Goal: Task Accomplishment & Management: Use online tool/utility

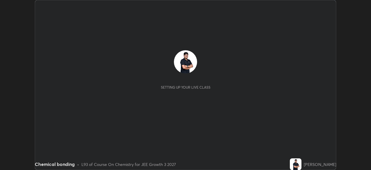
scroll to position [170, 371]
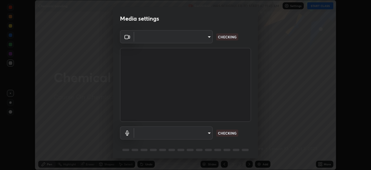
type input "0098613ca96d1cb365b3845fa694b9755ae94ec2d7c0f75973c998bbbf9ace16"
click at [164, 135] on body "Erase all Chemical bonding Recording WAS SCHEDULED TO START AT 11:45 AM Setting…" at bounding box center [185, 85] width 371 height 170
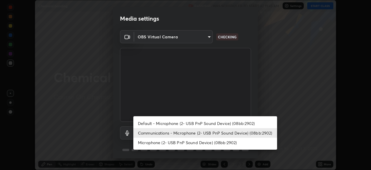
click at [151, 124] on li "Default - Microphone (2- USB PnP Sound Device) (08bb:2902)" at bounding box center [205, 123] width 144 height 10
type input "default"
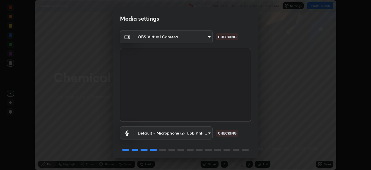
scroll to position [21, 0]
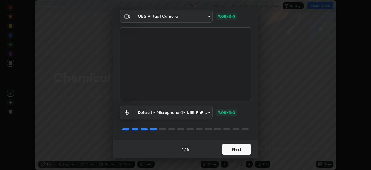
click at [237, 152] on button "Next" at bounding box center [236, 149] width 29 height 12
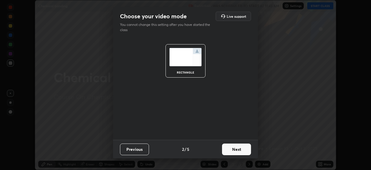
scroll to position [0, 0]
click at [238, 152] on button "Next" at bounding box center [236, 149] width 29 height 12
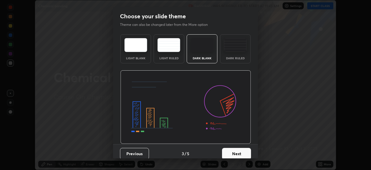
click at [242, 153] on button "Next" at bounding box center [236, 154] width 29 height 12
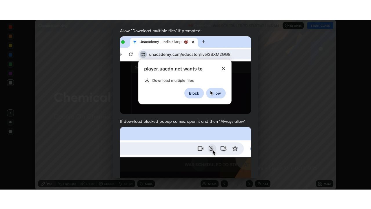
scroll to position [139, 0]
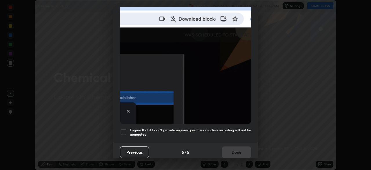
click at [124, 130] on div at bounding box center [123, 131] width 7 height 7
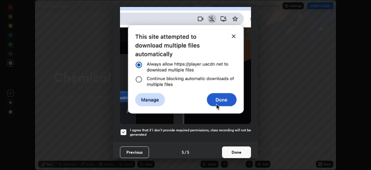
click at [233, 151] on button "Done" at bounding box center [236, 152] width 29 height 12
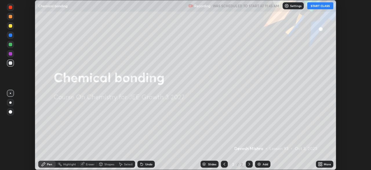
click at [316, 8] on button "START CLASS" at bounding box center [320, 5] width 26 height 7
click at [319, 163] on icon at bounding box center [319, 162] width 1 height 1
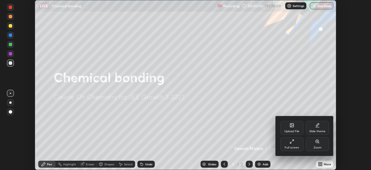
click at [285, 148] on div "Full screen" at bounding box center [291, 144] width 23 height 14
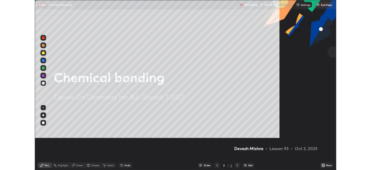
scroll to position [209, 371]
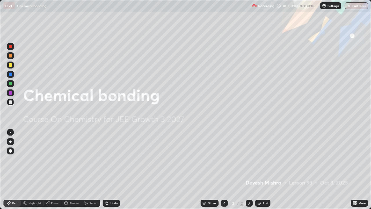
click at [257, 169] on img at bounding box center [259, 203] width 5 height 5
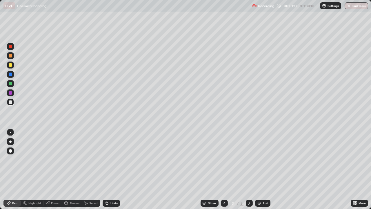
click at [9, 84] on div at bounding box center [10, 83] width 3 height 3
click at [11, 76] on div at bounding box center [10, 74] width 3 height 3
click at [10, 93] on div at bounding box center [10, 92] width 3 height 3
click at [86, 169] on icon at bounding box center [86, 203] width 5 height 5
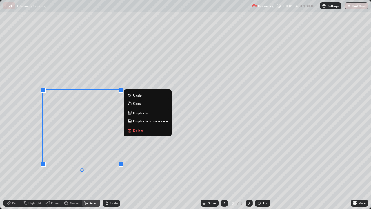
click at [129, 113] on icon at bounding box center [129, 113] width 3 height 3
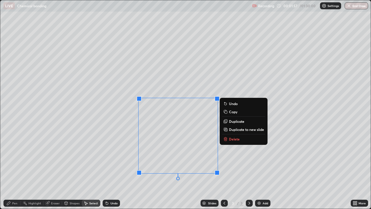
click at [47, 169] on icon at bounding box center [48, 203] width 4 height 4
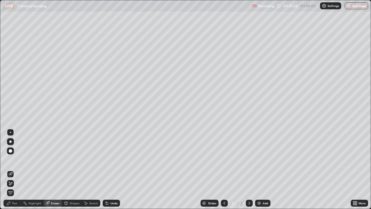
click at [10, 169] on icon at bounding box center [10, 183] width 5 height 5
click at [13, 169] on div "Pen" at bounding box center [11, 203] width 17 height 7
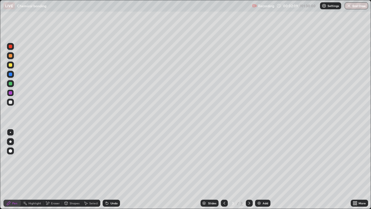
click at [106, 169] on icon at bounding box center [107, 203] width 2 height 2
click at [106, 169] on icon at bounding box center [106, 202] width 1 height 1
click at [10, 102] on div at bounding box center [10, 101] width 3 height 3
click at [86, 169] on icon at bounding box center [86, 203] width 5 height 5
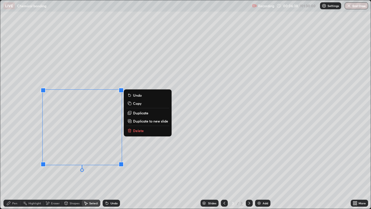
click at [129, 122] on rect at bounding box center [129, 121] width 3 height 3
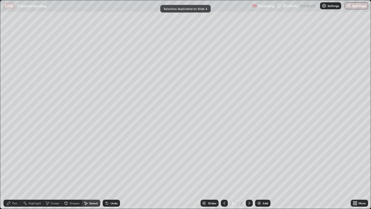
click at [13, 169] on div "Pen" at bounding box center [14, 203] width 5 height 3
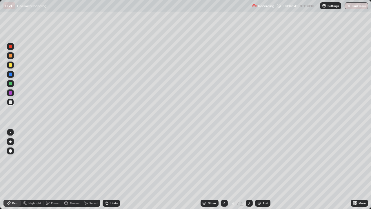
click at [10, 76] on div at bounding box center [10, 74] width 3 height 3
click at [10, 84] on div at bounding box center [10, 83] width 3 height 3
click at [11, 103] on div at bounding box center [10, 101] width 3 height 3
click at [257, 169] on img at bounding box center [259, 203] width 5 height 5
click at [9, 83] on div at bounding box center [10, 83] width 3 height 3
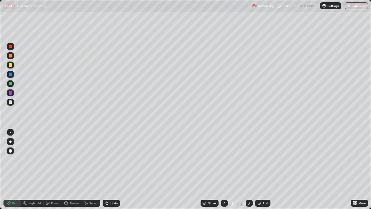
click at [11, 93] on div at bounding box center [10, 92] width 3 height 3
click at [107, 169] on icon at bounding box center [107, 203] width 5 height 5
click at [10, 84] on div at bounding box center [10, 83] width 3 height 3
click at [10, 94] on div at bounding box center [10, 92] width 3 height 3
click at [9, 102] on div at bounding box center [10, 101] width 3 height 3
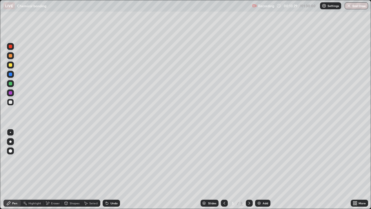
click at [12, 66] on div at bounding box center [10, 64] width 3 height 3
click at [10, 47] on div at bounding box center [10, 46] width 3 height 3
click at [10, 74] on div at bounding box center [10, 74] width 3 height 3
click at [106, 169] on icon at bounding box center [107, 203] width 2 height 2
click at [256, 169] on div "Add" at bounding box center [262, 203] width 15 height 7
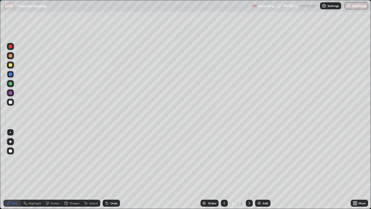
click at [11, 65] on div at bounding box center [10, 64] width 3 height 3
click at [106, 169] on icon at bounding box center [107, 203] width 2 height 2
click at [11, 74] on div at bounding box center [10, 74] width 3 height 3
click at [106, 169] on icon at bounding box center [106, 202] width 1 height 1
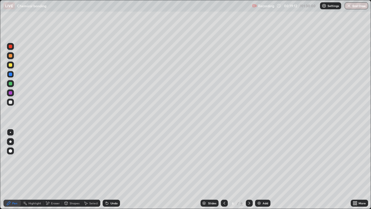
click at [106, 169] on icon at bounding box center [107, 203] width 2 height 2
click at [11, 85] on div at bounding box center [10, 83] width 3 height 3
click at [10, 75] on div at bounding box center [10, 74] width 3 height 3
click at [10, 66] on div at bounding box center [10, 64] width 3 height 3
click at [10, 56] on div at bounding box center [10, 55] width 3 height 3
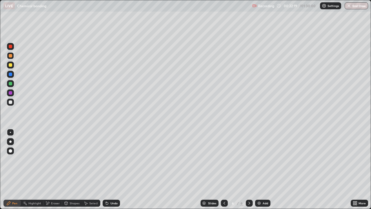
click at [105, 169] on icon at bounding box center [107, 203] width 5 height 5
click at [106, 169] on icon at bounding box center [107, 203] width 2 height 2
click at [106, 169] on icon at bounding box center [106, 202] width 1 height 1
click at [106, 169] on icon at bounding box center [107, 203] width 2 height 2
click at [10, 101] on div at bounding box center [10, 101] width 3 height 3
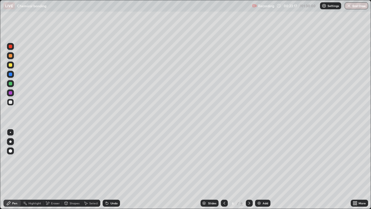
click at [9, 93] on div at bounding box center [10, 92] width 3 height 3
click at [10, 75] on div at bounding box center [10, 74] width 3 height 3
click at [85, 169] on icon at bounding box center [86, 203] width 3 height 3
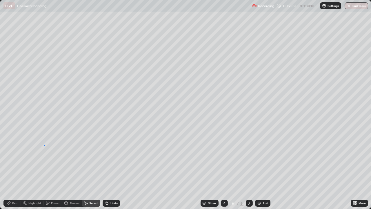
click at [44, 145] on div "0 ° Undo Copy Duplicate Duplicate to new slide Delete" at bounding box center [185, 104] width 371 height 208
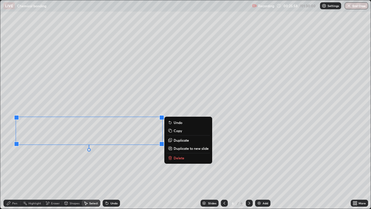
click at [10, 169] on div "Pen" at bounding box center [11, 203] width 17 height 7
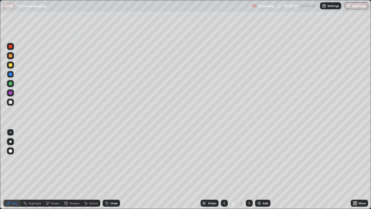
click at [86, 169] on icon at bounding box center [86, 203] width 5 height 5
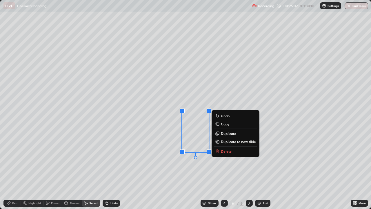
click at [192, 157] on div "0 ° Undo Copy Duplicate Duplicate to new slide Delete" at bounding box center [185, 104] width 371 height 208
click at [169, 159] on div "0 ° Undo Copy Duplicate Duplicate to new slide Delete" at bounding box center [185, 104] width 371 height 208
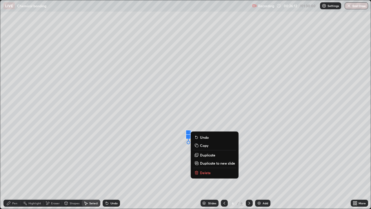
click at [105, 169] on icon at bounding box center [107, 203] width 5 height 5
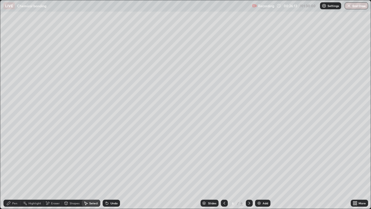
click at [48, 169] on icon at bounding box center [47, 203] width 3 height 3
click at [10, 169] on icon at bounding box center [10, 174] width 5 height 5
click at [14, 169] on div "Pen" at bounding box center [14, 203] width 5 height 3
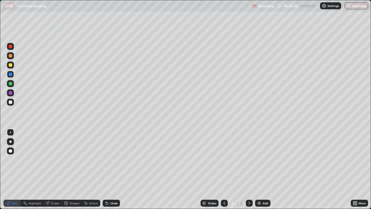
click at [354, 169] on icon at bounding box center [354, 201] width 1 height 1
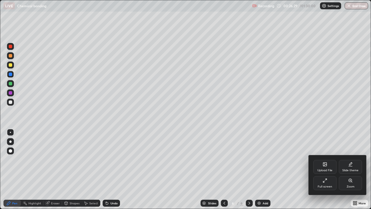
click at [321, 169] on div "Full screen" at bounding box center [325, 183] width 23 height 14
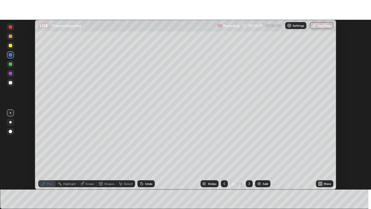
scroll to position [28834, 28632]
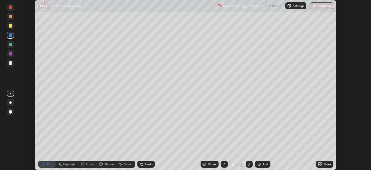
click at [319, 163] on icon at bounding box center [319, 162] width 1 height 1
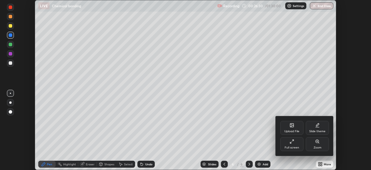
click at [292, 146] on div "Full screen" at bounding box center [292, 147] width 15 height 3
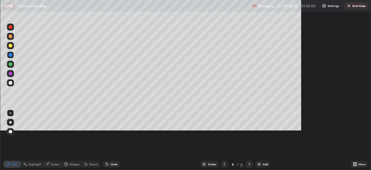
scroll to position [209, 371]
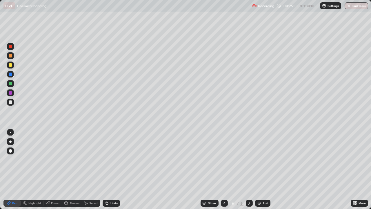
click at [11, 56] on div at bounding box center [10, 55] width 3 height 3
click at [259, 169] on img at bounding box center [259, 203] width 5 height 5
click at [11, 85] on div at bounding box center [10, 83] width 3 height 3
click at [10, 93] on div at bounding box center [10, 92] width 3 height 3
click at [106, 169] on icon at bounding box center [107, 203] width 2 height 2
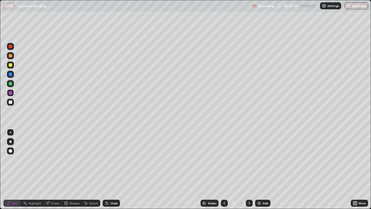
click at [11, 84] on div at bounding box center [10, 83] width 3 height 3
click at [10, 65] on div at bounding box center [10, 64] width 3 height 3
click at [10, 76] on div at bounding box center [10, 74] width 3 height 3
click at [106, 169] on icon at bounding box center [107, 203] width 2 height 2
click at [10, 102] on div at bounding box center [10, 101] width 3 height 3
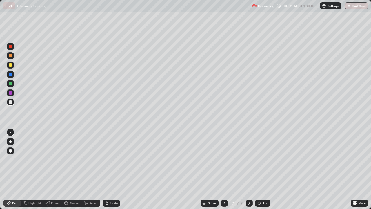
click at [257, 169] on img at bounding box center [259, 203] width 5 height 5
click at [106, 169] on icon at bounding box center [106, 202] width 1 height 1
click at [10, 93] on div at bounding box center [10, 92] width 3 height 3
click at [49, 169] on icon at bounding box center [47, 202] width 3 height 3
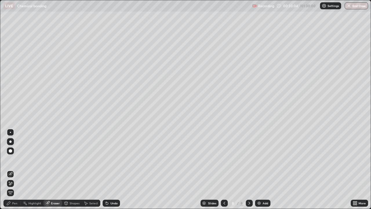
click at [88, 169] on icon at bounding box center [86, 203] width 5 height 5
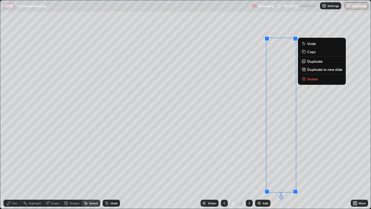
click at [308, 119] on div "0 ° Undo Copy Duplicate Duplicate to new slide Delete" at bounding box center [185, 104] width 371 height 208
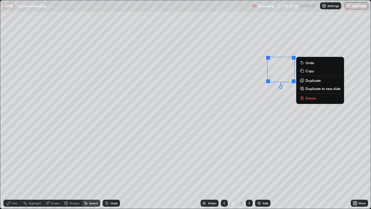
click at [15, 169] on div "Pen" at bounding box center [14, 203] width 5 height 3
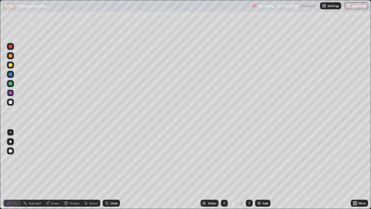
click at [51, 169] on div "Eraser" at bounding box center [55, 203] width 9 height 3
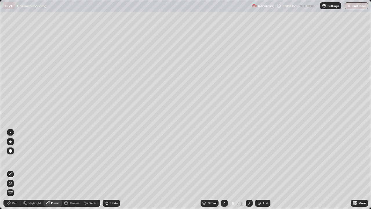
click at [10, 169] on icon at bounding box center [10, 183] width 5 height 5
click at [12, 169] on div "Pen" at bounding box center [11, 203] width 17 height 7
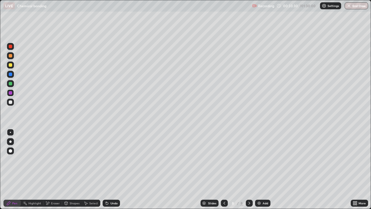
click at [11, 66] on div at bounding box center [10, 64] width 3 height 3
click at [109, 169] on div "Undo" at bounding box center [111, 203] width 17 height 7
click at [108, 169] on div "Undo" at bounding box center [111, 203] width 17 height 7
click at [106, 169] on icon at bounding box center [107, 203] width 2 height 2
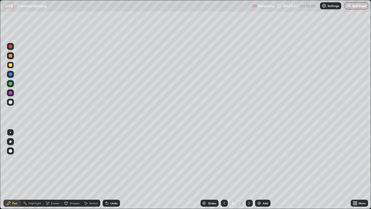
click at [354, 169] on icon at bounding box center [354, 201] width 1 height 1
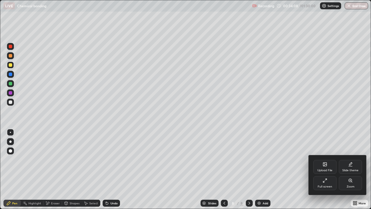
click at [325, 169] on div "Full screen" at bounding box center [325, 186] width 15 height 3
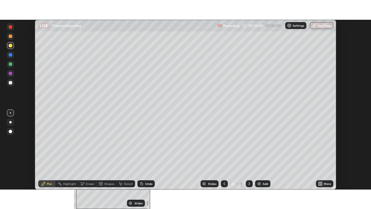
scroll to position [28834, 28632]
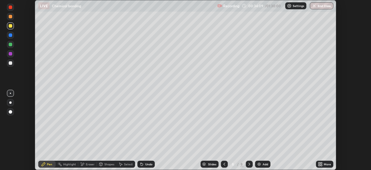
click at [320, 164] on icon at bounding box center [320, 164] width 5 height 5
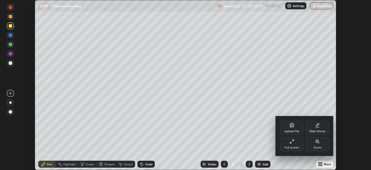
click at [293, 146] on div "Full screen" at bounding box center [292, 147] width 15 height 3
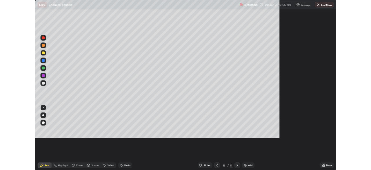
scroll to position [209, 371]
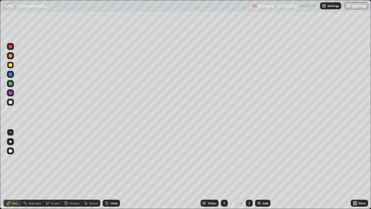
click at [106, 169] on icon at bounding box center [106, 202] width 1 height 1
click at [9, 84] on div at bounding box center [10, 83] width 3 height 3
click at [107, 169] on icon at bounding box center [107, 203] width 5 height 5
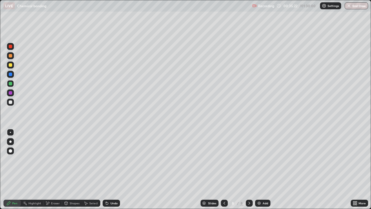
click at [10, 93] on div at bounding box center [10, 92] width 3 height 3
click at [9, 103] on div at bounding box center [10, 101] width 3 height 3
click at [3, 169] on div "Erase all" at bounding box center [10, 105] width 14 height 186
click at [48, 169] on icon at bounding box center [47, 203] width 5 height 5
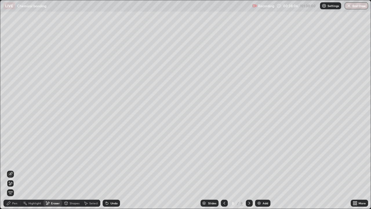
click at [14, 169] on div "Pen" at bounding box center [14, 203] width 5 height 3
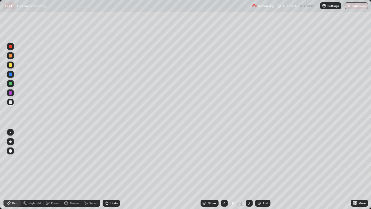
click at [11, 66] on div at bounding box center [10, 64] width 3 height 3
click at [11, 102] on div at bounding box center [10, 101] width 3 height 3
click at [259, 169] on img at bounding box center [259, 203] width 5 height 5
click at [11, 75] on div at bounding box center [10, 74] width 3 height 3
click at [11, 84] on div at bounding box center [10, 83] width 3 height 3
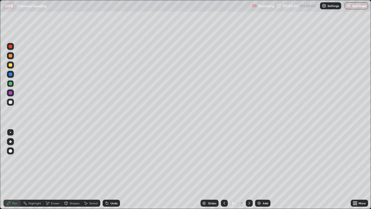
click at [9, 103] on div at bounding box center [10, 101] width 3 height 3
click at [87, 169] on icon at bounding box center [86, 203] width 5 height 5
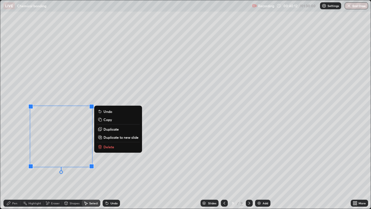
click at [104, 129] on p "Duplicate" at bounding box center [111, 129] width 15 height 5
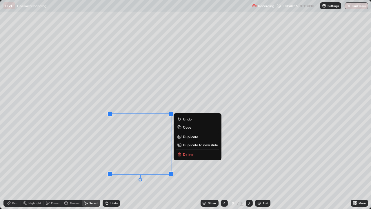
click at [14, 169] on div "Pen" at bounding box center [11, 203] width 17 height 7
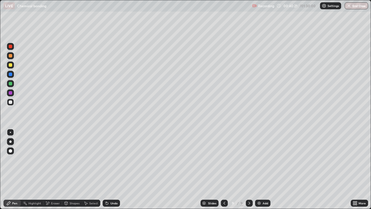
click at [10, 93] on div at bounding box center [10, 92] width 3 height 3
click at [86, 169] on icon at bounding box center [86, 203] width 5 height 5
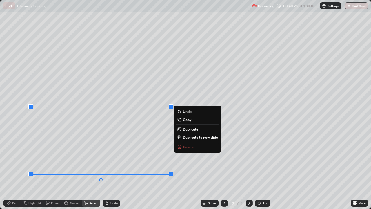
click at [68, 169] on div "0 ° Undo Copy Duplicate Duplicate to new slide Delete" at bounding box center [185, 104] width 371 height 208
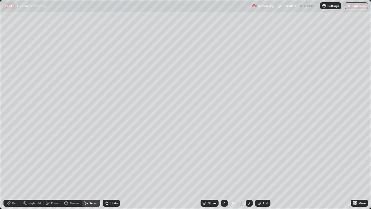
click at [11, 169] on icon at bounding box center [8, 203] width 5 height 5
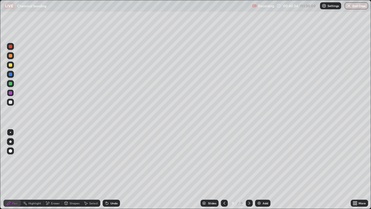
click at [354, 169] on icon at bounding box center [354, 201] width 1 height 1
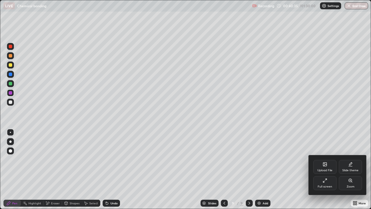
click at [323, 169] on div "Full screen" at bounding box center [325, 183] width 23 height 14
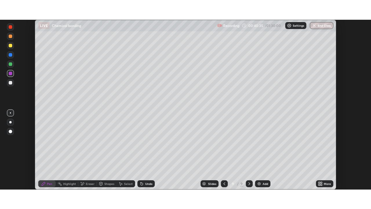
scroll to position [28834, 28632]
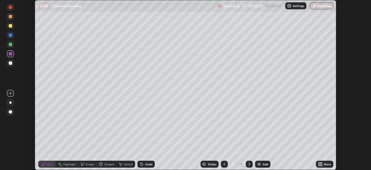
click at [320, 163] on icon at bounding box center [319, 162] width 1 height 1
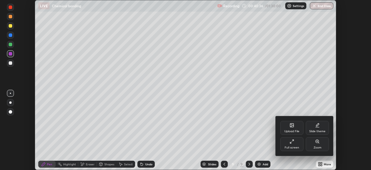
click at [293, 146] on div "Full screen" at bounding box center [292, 147] width 15 height 3
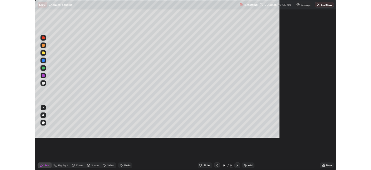
scroll to position [209, 371]
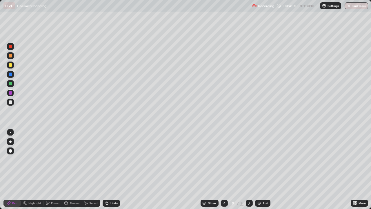
click at [10, 66] on div at bounding box center [10, 64] width 3 height 3
click at [10, 82] on div at bounding box center [10, 83] width 3 height 3
click at [10, 95] on div at bounding box center [10, 92] width 7 height 7
click at [12, 73] on div at bounding box center [10, 74] width 3 height 3
click at [11, 47] on div at bounding box center [10, 46] width 3 height 3
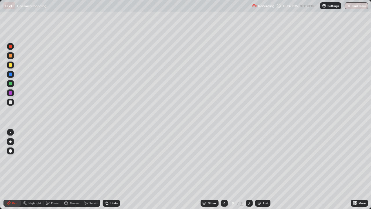
click at [10, 75] on div at bounding box center [10, 74] width 3 height 3
click at [106, 169] on icon at bounding box center [106, 202] width 1 height 1
click at [10, 66] on div at bounding box center [10, 64] width 3 height 3
click at [106, 169] on icon at bounding box center [106, 202] width 1 height 1
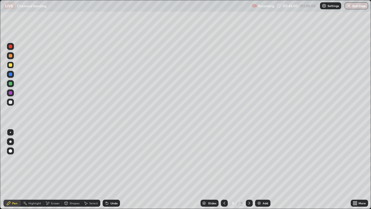
click at [260, 169] on img at bounding box center [259, 203] width 5 height 5
click at [0, 138] on div "Setting up your live class" at bounding box center [185, 104] width 371 height 209
click at [10, 84] on div at bounding box center [10, 83] width 3 height 3
click at [88, 169] on div "Select" at bounding box center [91, 203] width 19 height 7
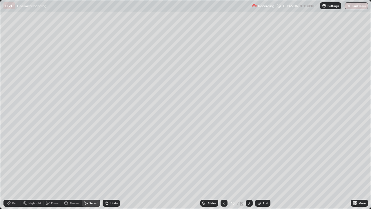
click at [224, 169] on icon at bounding box center [224, 203] width 5 height 5
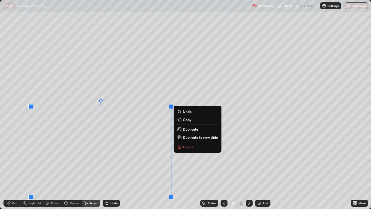
click at [180, 137] on icon at bounding box center [180, 137] width 0 height 1
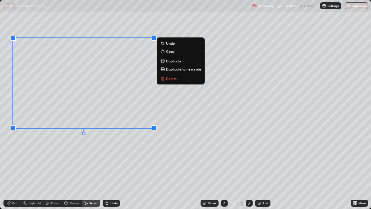
click at [12, 169] on div "Pen" at bounding box center [11, 203] width 17 height 7
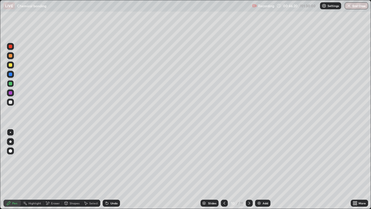
click at [10, 75] on div at bounding box center [10, 74] width 3 height 3
click at [356, 169] on icon at bounding box center [356, 201] width 1 height 1
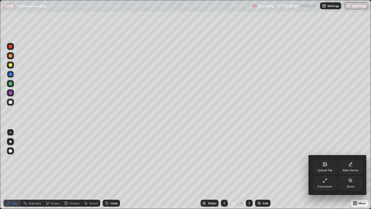
click at [319, 169] on div "Full screen" at bounding box center [325, 183] width 23 height 14
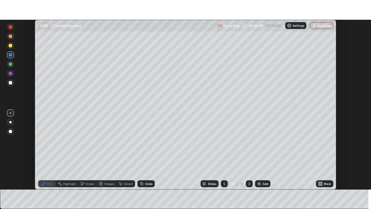
scroll to position [28834, 28632]
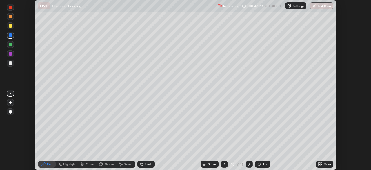
click at [323, 164] on icon at bounding box center [320, 164] width 5 height 5
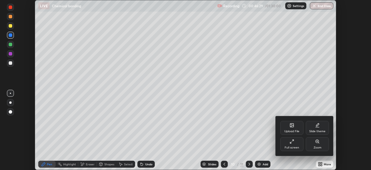
click at [288, 141] on div "Full screen" at bounding box center [291, 144] width 23 height 14
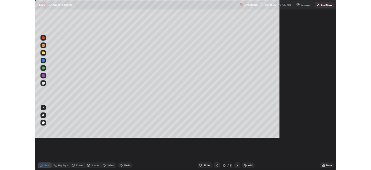
scroll to position [209, 371]
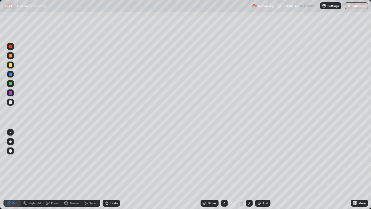
click at [10, 65] on div at bounding box center [10, 64] width 3 height 3
click at [10, 47] on div at bounding box center [10, 46] width 3 height 3
click at [46, 169] on icon at bounding box center [46, 201] width 1 height 1
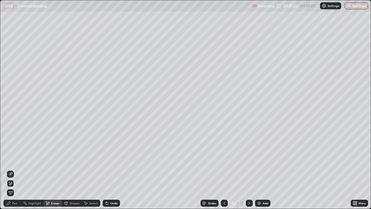
click at [11, 169] on div "Pen" at bounding box center [11, 203] width 17 height 7
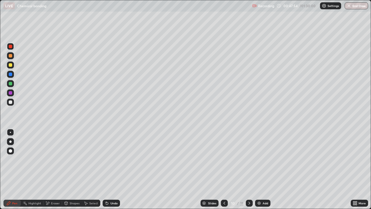
click at [9, 102] on div at bounding box center [10, 101] width 3 height 3
click at [12, 73] on div at bounding box center [10, 74] width 3 height 3
click at [49, 169] on icon at bounding box center [47, 203] width 3 height 3
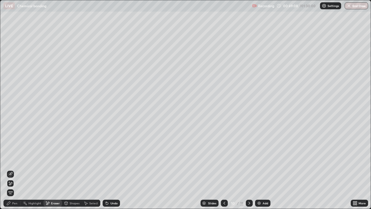
click at [86, 169] on icon at bounding box center [86, 203] width 3 height 3
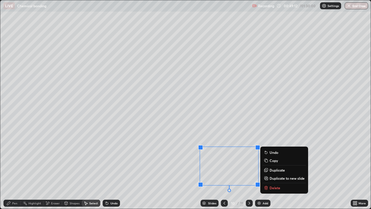
click at [13, 169] on div "Pen" at bounding box center [14, 203] width 5 height 3
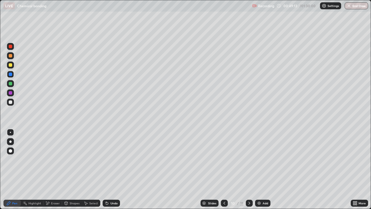
click at [10, 93] on div at bounding box center [10, 92] width 3 height 3
click at [48, 169] on icon at bounding box center [47, 203] width 3 height 3
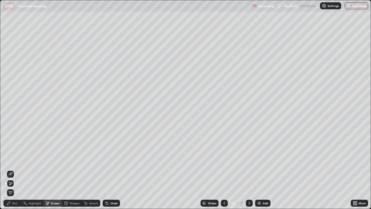
click at [10, 169] on icon at bounding box center [10, 174] width 5 height 5
click at [12, 169] on div "Pen" at bounding box center [14, 203] width 5 height 3
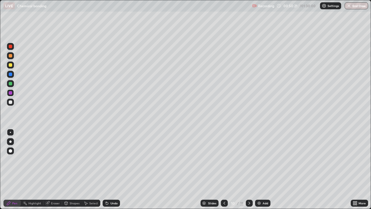
click at [48, 169] on icon at bounding box center [47, 202] width 3 height 3
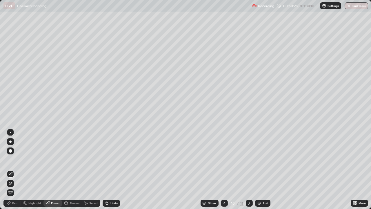
click at [86, 169] on icon at bounding box center [86, 203] width 5 height 5
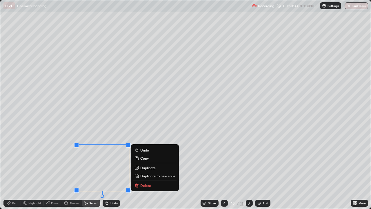
click at [42, 169] on div "0 ° Undo Copy Duplicate Duplicate to new slide Delete" at bounding box center [185, 104] width 371 height 208
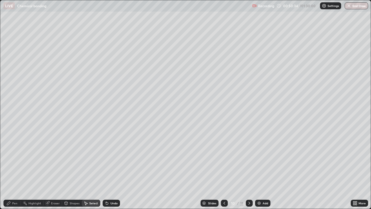
click at [10, 169] on icon at bounding box center [8, 203] width 5 height 5
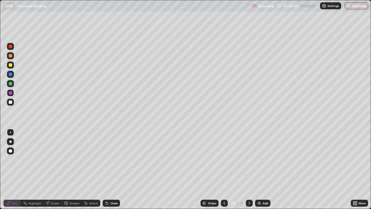
click at [354, 169] on icon at bounding box center [354, 201] width 1 height 1
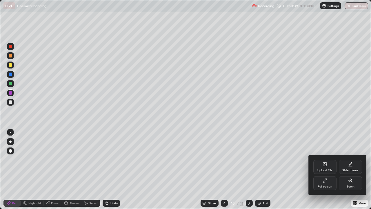
click at [323, 169] on div "Full screen" at bounding box center [325, 186] width 15 height 3
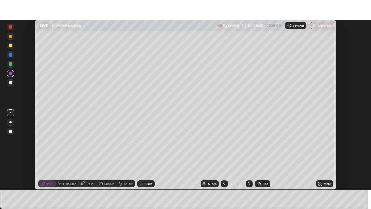
scroll to position [28834, 28632]
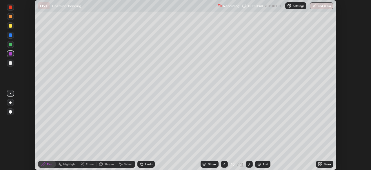
click at [321, 163] on icon at bounding box center [321, 162] width 1 height 1
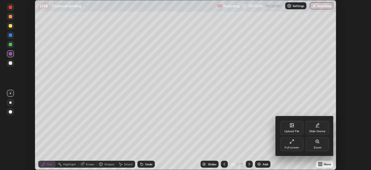
click at [287, 147] on div "Full screen" at bounding box center [292, 147] width 15 height 3
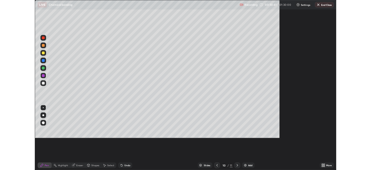
scroll to position [209, 371]
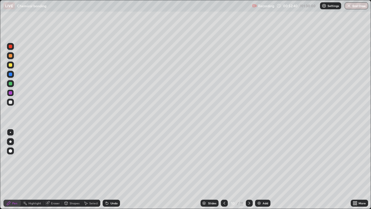
click at [259, 169] on img at bounding box center [259, 203] width 5 height 5
click at [10, 102] on div at bounding box center [10, 101] width 3 height 3
click at [11, 83] on div at bounding box center [10, 83] width 3 height 3
click at [109, 169] on div "Undo" at bounding box center [111, 203] width 17 height 7
click at [106, 169] on icon at bounding box center [106, 202] width 1 height 1
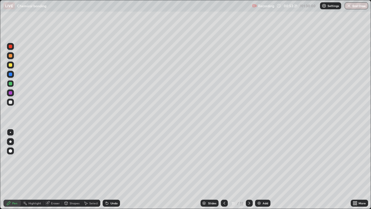
click at [11, 75] on div at bounding box center [10, 74] width 3 height 3
click at [108, 169] on icon at bounding box center [107, 203] width 5 height 5
click at [106, 169] on icon at bounding box center [107, 203] width 2 height 2
click at [11, 65] on div at bounding box center [10, 64] width 3 height 3
click at [10, 47] on div at bounding box center [10, 46] width 3 height 3
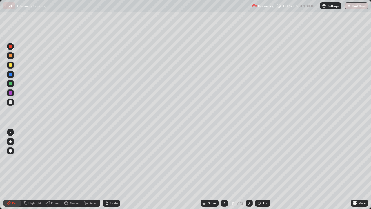
click at [48, 169] on icon at bounding box center [47, 202] width 3 height 3
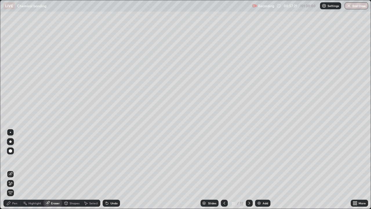
click at [11, 169] on div "Pen" at bounding box center [11, 203] width 17 height 7
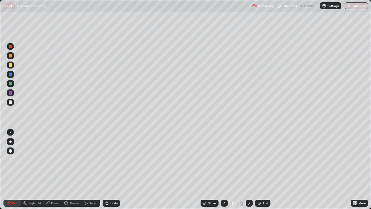
click at [11, 84] on div at bounding box center [10, 83] width 3 height 3
click at [12, 102] on div at bounding box center [10, 101] width 3 height 3
click at [258, 169] on img at bounding box center [259, 203] width 5 height 5
click at [11, 84] on div at bounding box center [10, 83] width 3 height 3
click at [10, 66] on div at bounding box center [10, 64] width 3 height 3
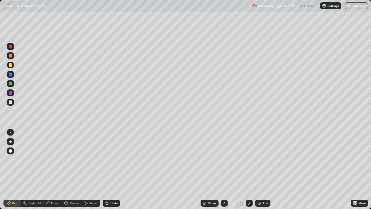
click at [10, 48] on div at bounding box center [10, 46] width 3 height 3
click at [50, 169] on div "Eraser" at bounding box center [53, 203] width 19 height 7
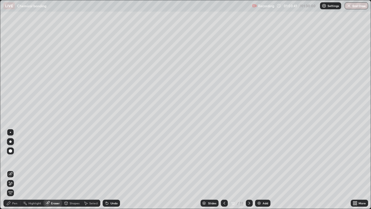
click at [13, 169] on div "Pen" at bounding box center [14, 203] width 5 height 3
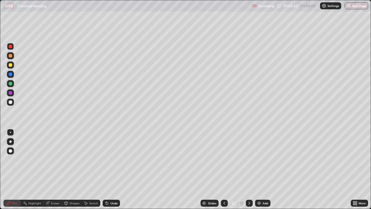
click at [11, 103] on div at bounding box center [10, 101] width 3 height 3
click at [258, 169] on img at bounding box center [259, 203] width 5 height 5
click at [106, 169] on icon at bounding box center [106, 202] width 1 height 1
click at [87, 169] on icon at bounding box center [86, 203] width 5 height 5
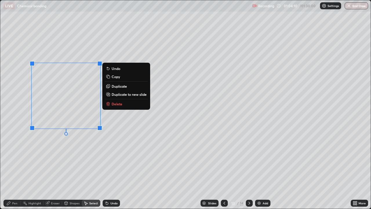
click at [108, 86] on icon at bounding box center [107, 86] width 3 height 3
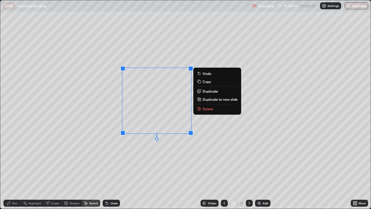
click at [90, 159] on div "0 ° Undo Copy Duplicate Duplicate to new slide Delete" at bounding box center [185, 104] width 371 height 208
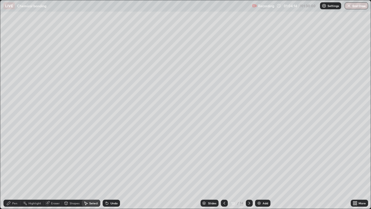
click at [13, 169] on div "Pen" at bounding box center [11, 203] width 17 height 7
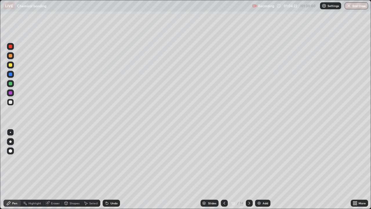
click at [10, 75] on div at bounding box center [10, 74] width 3 height 3
click at [106, 169] on icon at bounding box center [107, 203] width 5 height 5
click at [106, 169] on icon at bounding box center [106, 202] width 1 height 1
click at [354, 169] on icon at bounding box center [354, 201] width 1 height 1
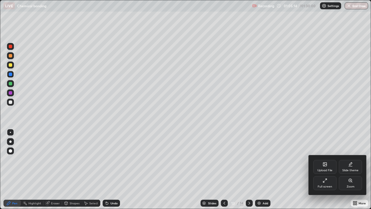
click at [326, 169] on div "Full screen" at bounding box center [325, 183] width 23 height 14
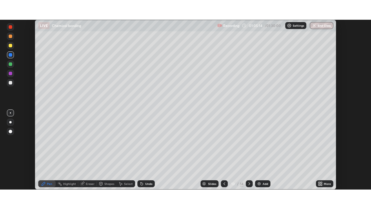
scroll to position [28834, 28632]
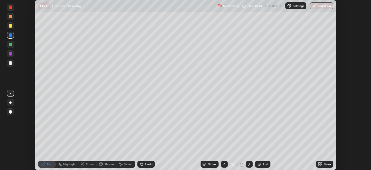
click at [319, 164] on icon at bounding box center [320, 164] width 5 height 5
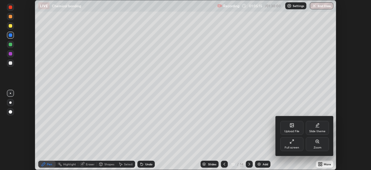
click at [292, 147] on div "Full screen" at bounding box center [292, 147] width 15 height 3
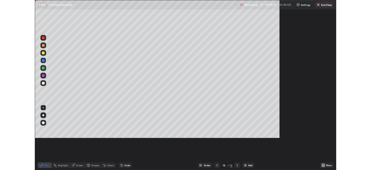
scroll to position [209, 371]
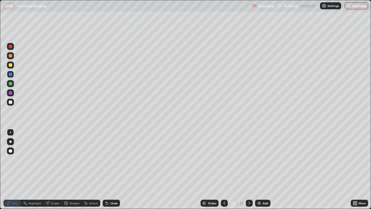
click at [11, 83] on div at bounding box center [10, 83] width 3 height 3
click at [12, 75] on div at bounding box center [10, 74] width 3 height 3
click at [10, 66] on div at bounding box center [10, 64] width 3 height 3
click at [85, 169] on icon at bounding box center [86, 203] width 3 height 3
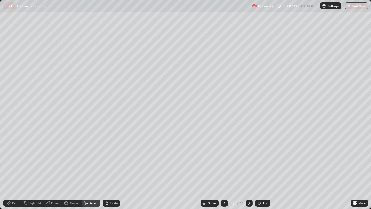
click at [12, 169] on div "Pen" at bounding box center [14, 203] width 5 height 3
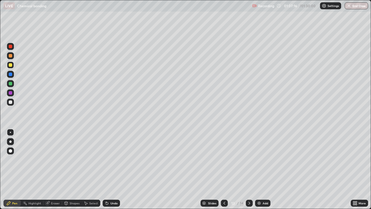
click at [90, 169] on div "Select" at bounding box center [93, 203] width 9 height 3
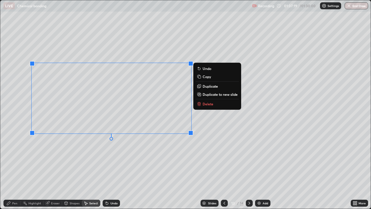
click at [197, 95] on icon at bounding box center [199, 94] width 5 height 5
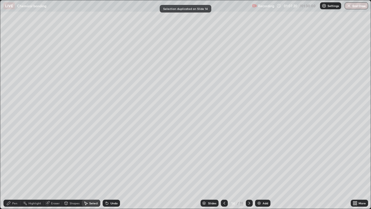
click at [47, 169] on icon at bounding box center [48, 203] width 4 height 4
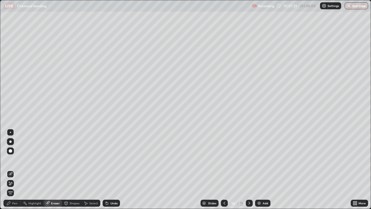
click at [12, 169] on div "Pen" at bounding box center [14, 203] width 5 height 3
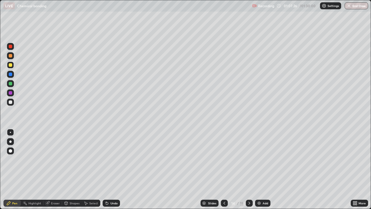
click at [87, 169] on icon at bounding box center [86, 203] width 5 height 5
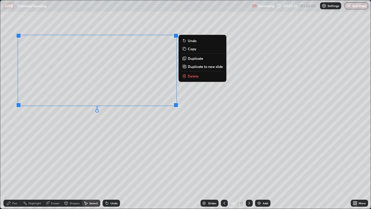
click at [184, 59] on icon at bounding box center [184, 58] width 3 height 3
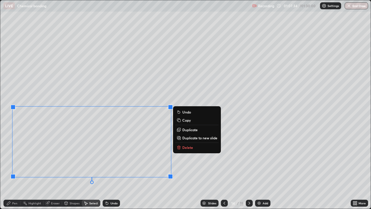
click at [10, 169] on icon at bounding box center [8, 202] width 3 height 3
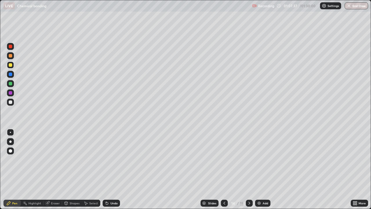
click at [49, 169] on icon at bounding box center [47, 202] width 3 height 3
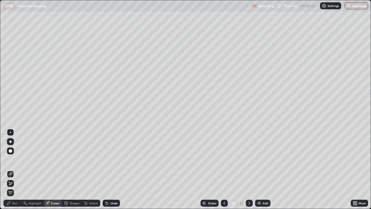
click at [14, 169] on div "Pen" at bounding box center [14, 203] width 5 height 3
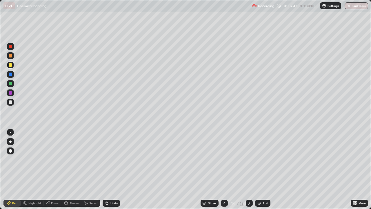
click at [9, 103] on div at bounding box center [10, 101] width 3 height 3
click at [11, 169] on icon at bounding box center [8, 203] width 5 height 5
click at [11, 65] on div at bounding box center [10, 64] width 3 height 3
click at [224, 169] on icon at bounding box center [224, 203] width 5 height 5
click at [246, 169] on div at bounding box center [249, 203] width 7 height 7
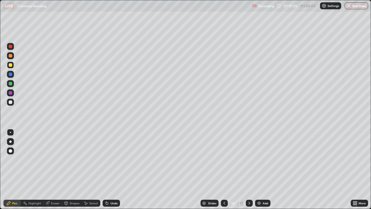
click at [11, 94] on div at bounding box center [10, 92] width 3 height 3
click at [11, 65] on div at bounding box center [10, 64] width 3 height 3
click at [356, 169] on icon at bounding box center [356, 203] width 1 height 1
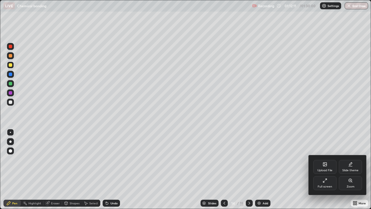
click at [325, 169] on div "Full screen" at bounding box center [325, 183] width 23 height 14
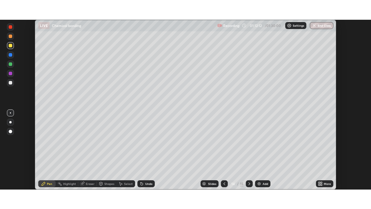
scroll to position [28834, 28632]
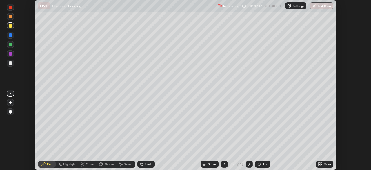
click at [322, 164] on icon at bounding box center [320, 164] width 5 height 5
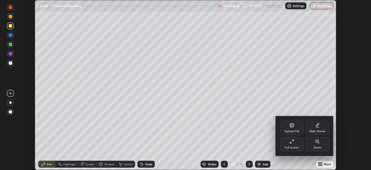
click at [298, 144] on div "Full screen" at bounding box center [291, 144] width 23 height 14
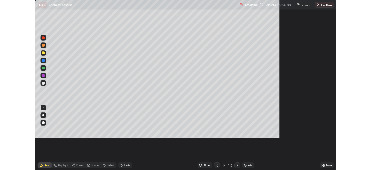
scroll to position [209, 371]
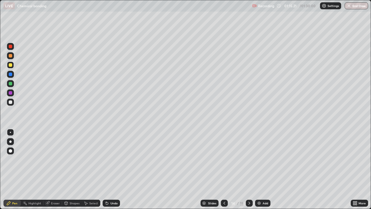
click at [256, 169] on div "Add" at bounding box center [262, 203] width 15 height 7
click at [11, 75] on div at bounding box center [10, 74] width 3 height 3
click at [11, 66] on div at bounding box center [10, 64] width 3 height 3
click at [11, 56] on div at bounding box center [10, 55] width 3 height 3
click at [86, 169] on icon at bounding box center [86, 203] width 5 height 5
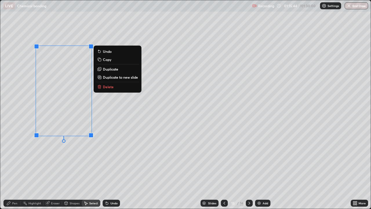
click at [99, 68] on icon at bounding box center [99, 68] width 3 height 3
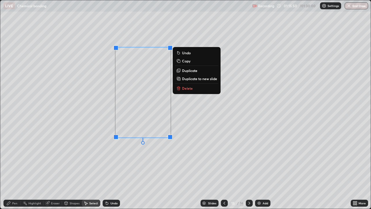
click at [11, 169] on icon at bounding box center [8, 203] width 5 height 5
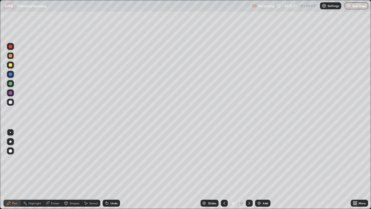
click at [10, 93] on div at bounding box center [10, 92] width 3 height 3
click at [353, 169] on icon at bounding box center [355, 203] width 5 height 5
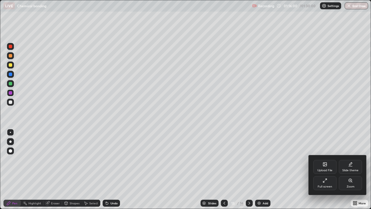
click at [321, 169] on div "Full screen" at bounding box center [325, 183] width 23 height 14
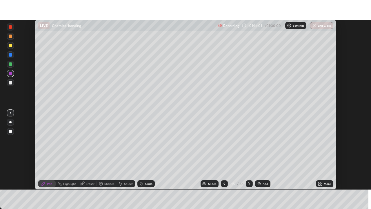
scroll to position [28834, 28632]
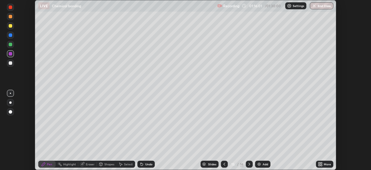
click at [319, 163] on icon at bounding box center [319, 162] width 1 height 1
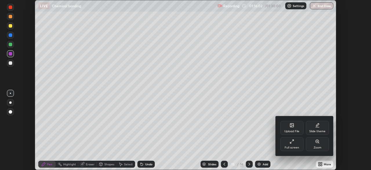
click at [288, 141] on div "Full screen" at bounding box center [291, 144] width 23 height 14
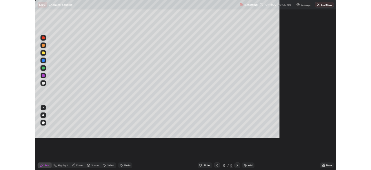
scroll to position [209, 371]
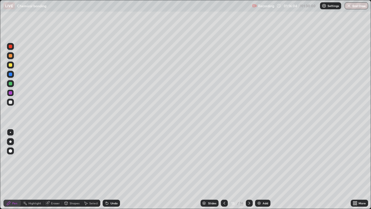
click at [10, 85] on div at bounding box center [10, 83] width 3 height 3
click at [11, 66] on div at bounding box center [10, 64] width 3 height 3
click at [10, 47] on div at bounding box center [10, 46] width 3 height 3
click at [257, 169] on img at bounding box center [259, 203] width 5 height 5
click at [9, 66] on div at bounding box center [10, 64] width 3 height 3
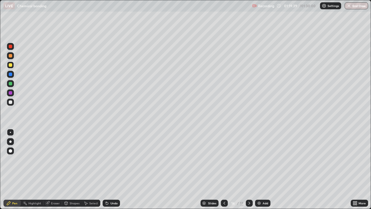
click at [224, 169] on icon at bounding box center [224, 203] width 5 height 5
click at [246, 169] on div at bounding box center [249, 203] width 7 height 12
click at [12, 83] on div at bounding box center [10, 83] width 3 height 3
click at [10, 75] on div at bounding box center [10, 74] width 3 height 3
click at [9, 64] on div at bounding box center [10, 64] width 3 height 3
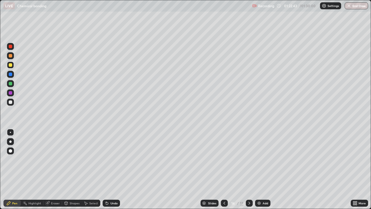
click at [106, 169] on icon at bounding box center [107, 203] width 2 height 2
click at [106, 169] on icon at bounding box center [106, 202] width 1 height 1
click at [106, 169] on icon at bounding box center [107, 203] width 2 height 2
click at [257, 169] on div "Add" at bounding box center [262, 203] width 15 height 7
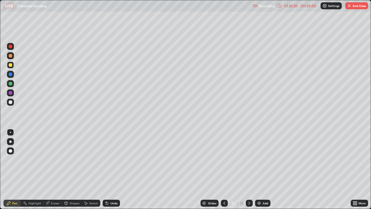
click at [10, 56] on div at bounding box center [10, 55] width 3 height 3
click at [12, 66] on div at bounding box center [10, 64] width 3 height 3
click at [106, 169] on icon at bounding box center [106, 202] width 1 height 1
click at [10, 74] on div at bounding box center [10, 74] width 3 height 3
click at [85, 169] on icon at bounding box center [86, 203] width 3 height 3
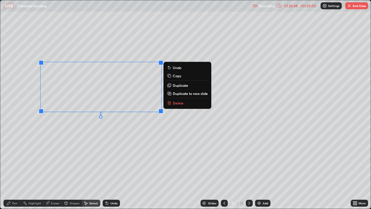
click at [169, 85] on icon at bounding box center [169, 85] width 3 height 3
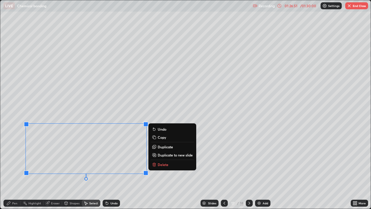
click at [48, 169] on icon at bounding box center [47, 202] width 3 height 3
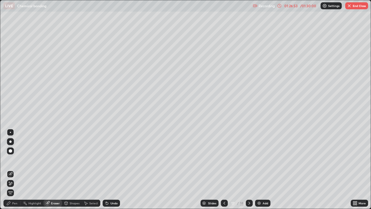
click at [10, 169] on icon at bounding box center [8, 203] width 5 height 5
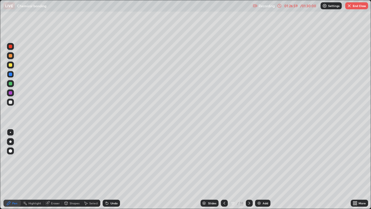
click at [108, 169] on div "Undo" at bounding box center [111, 203] width 17 height 7
click at [354, 169] on icon at bounding box center [354, 201] width 1 height 1
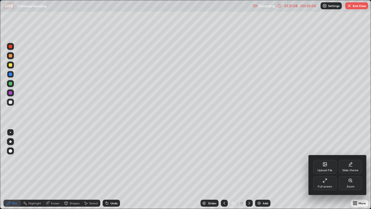
click at [323, 169] on div "Full screen" at bounding box center [325, 183] width 23 height 14
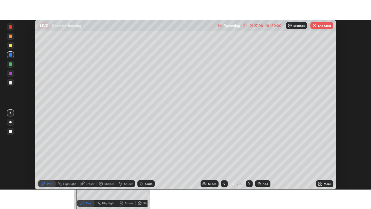
scroll to position [28834, 28632]
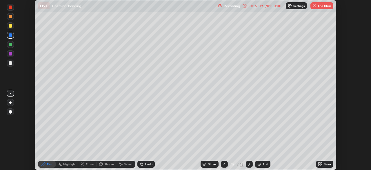
click at [321, 163] on icon at bounding box center [321, 162] width 1 height 1
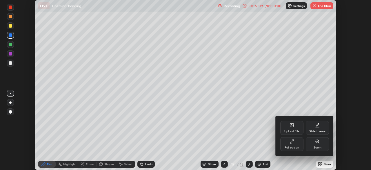
click at [287, 146] on div "Full screen" at bounding box center [292, 147] width 15 height 3
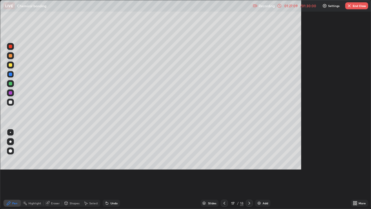
scroll to position [209, 371]
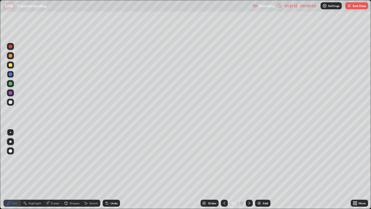
click at [10, 92] on div at bounding box center [10, 92] width 3 height 3
click at [10, 84] on div at bounding box center [10, 83] width 3 height 3
click at [258, 169] on img at bounding box center [259, 203] width 5 height 5
click at [10, 102] on div at bounding box center [10, 101] width 3 height 3
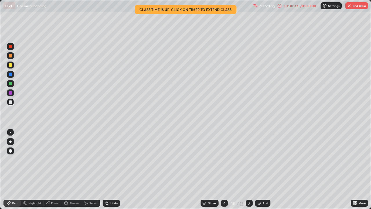
click at [87, 169] on icon at bounding box center [86, 203] width 3 height 3
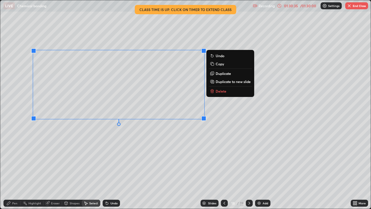
click at [211, 74] on icon at bounding box center [212, 73] width 3 height 3
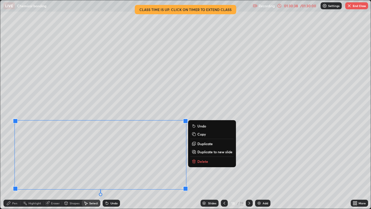
click at [15, 169] on div "Pen" at bounding box center [14, 203] width 5 height 3
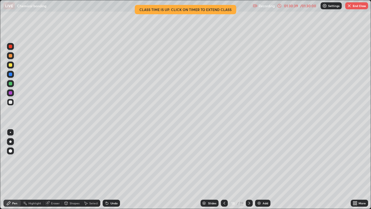
click at [49, 169] on icon at bounding box center [47, 203] width 5 height 5
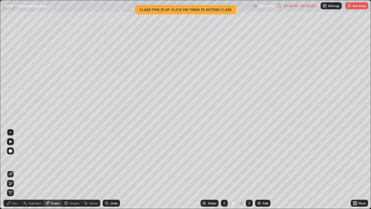
click at [11, 169] on icon at bounding box center [8, 203] width 5 height 5
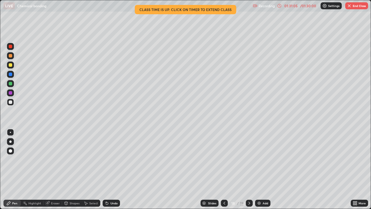
click at [224, 169] on icon at bounding box center [224, 203] width 5 height 5
click at [249, 169] on icon at bounding box center [249, 203] width 5 height 5
click at [355, 7] on button "End Class" at bounding box center [356, 5] width 23 height 7
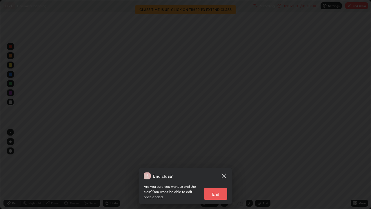
click at [216, 169] on button "End" at bounding box center [215, 194] width 23 height 12
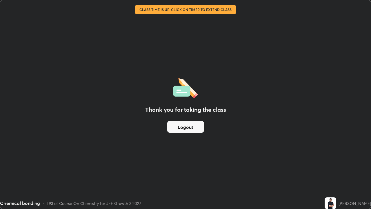
click at [182, 128] on button "Logout" at bounding box center [185, 127] width 37 height 12
